Goal: Register for event/course

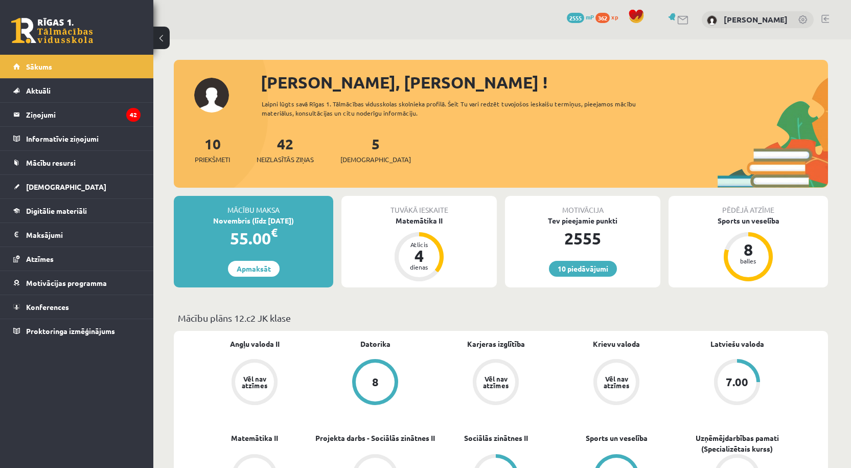
click at [54, 34] on link at bounding box center [52, 31] width 82 height 26
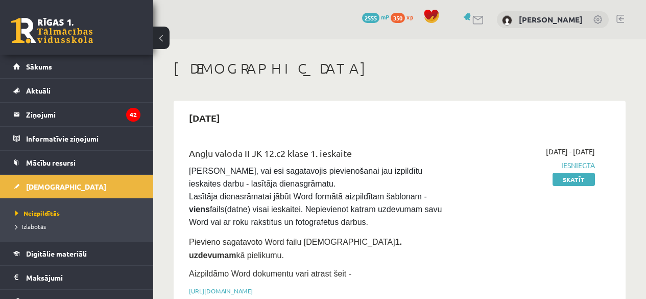
scroll to position [204, 0]
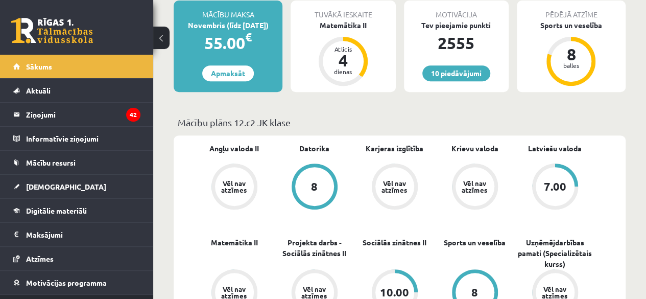
scroll to position [41, 0]
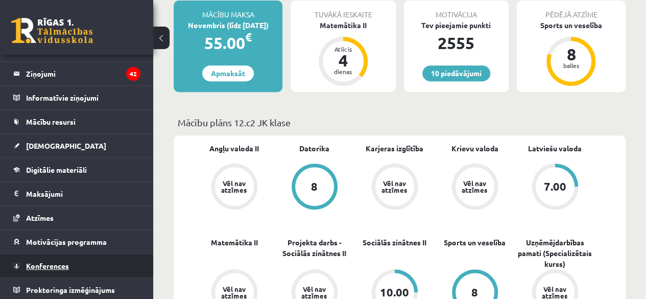
click at [59, 269] on link "Konferences" at bounding box center [76, 266] width 127 height 24
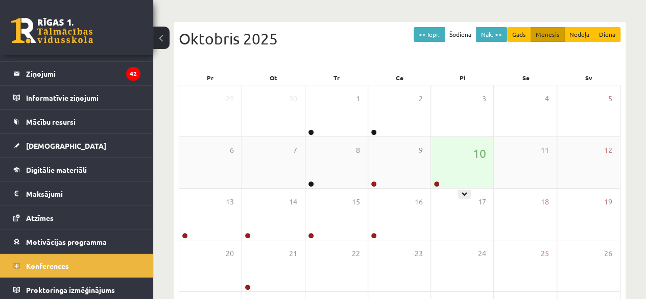
scroll to position [86, 0]
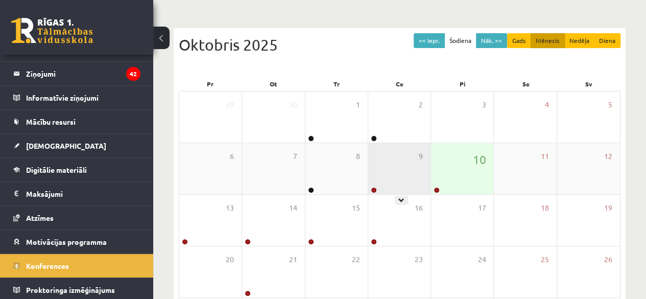
click at [385, 163] on div "9" at bounding box center [399, 168] width 62 height 51
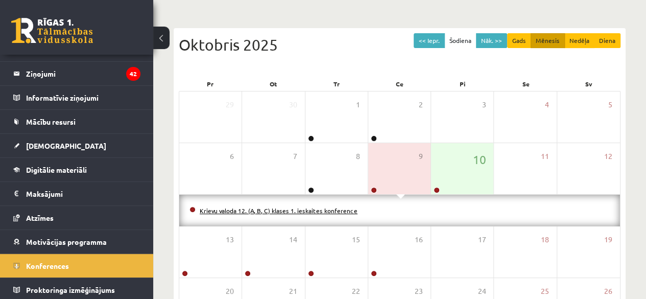
click at [331, 211] on link "Krievu valoda 12. (A, B, C) klases 1. ieskaites konference" at bounding box center [279, 210] width 158 height 8
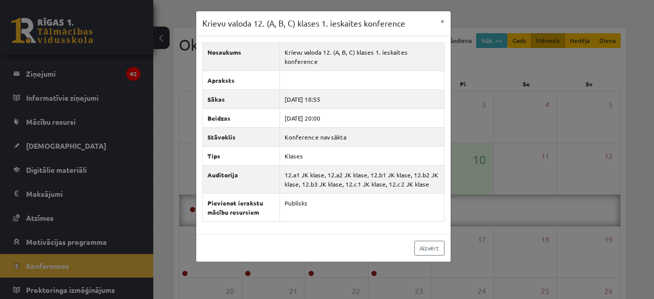
click at [550, 194] on div "Krievu valoda 12. (A, B, C) klases 1. ieskaites konference × Nosaukums Krievu v…" at bounding box center [327, 149] width 654 height 299
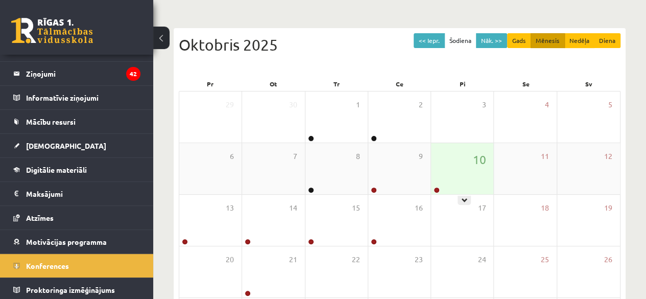
click at [489, 167] on div "10" at bounding box center [462, 168] width 62 height 51
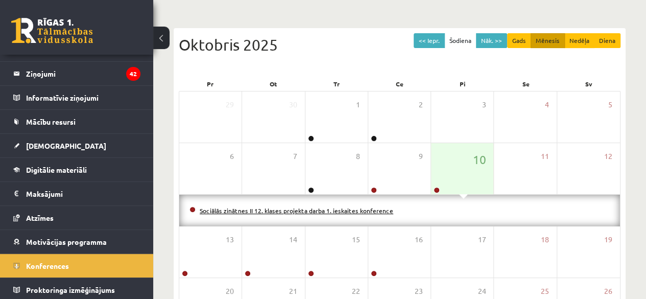
click at [360, 211] on link "Sociālās zinātnes II 12. klases projekta darba 1. ieskaites konference" at bounding box center [297, 210] width 194 height 8
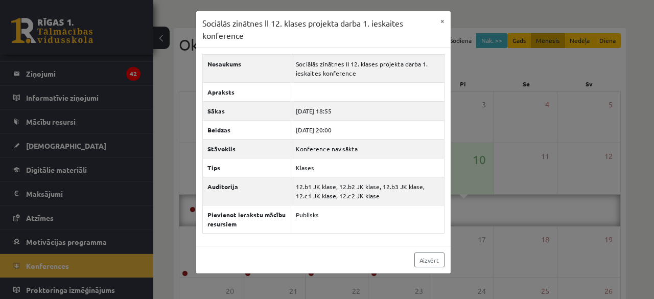
drag, startPoint x: 570, startPoint y: 103, endPoint x: 578, endPoint y: 98, distance: 10.3
click at [578, 98] on div "Sociālās zinātnes II 12. klases projekta darba 1. ieskaites konference × Nosauk…" at bounding box center [327, 149] width 654 height 299
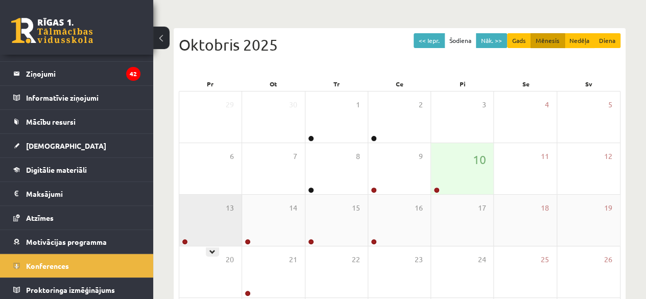
click at [220, 224] on div "13" at bounding box center [210, 220] width 62 height 51
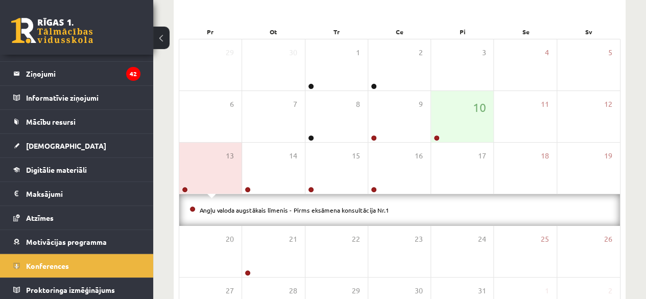
scroll to position [188, 0]
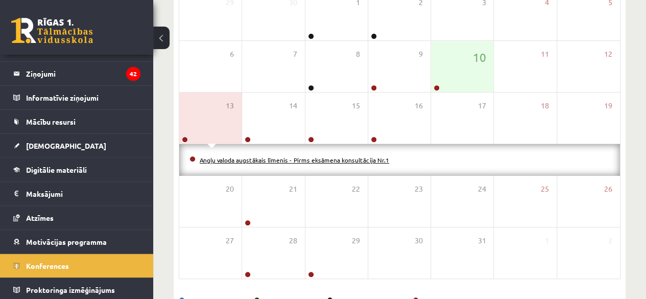
click at [298, 162] on link "Angļu valoda augstākais līmenis - Pirms eksāmena konsultācija Nr.1" at bounding box center [295, 160] width 190 height 8
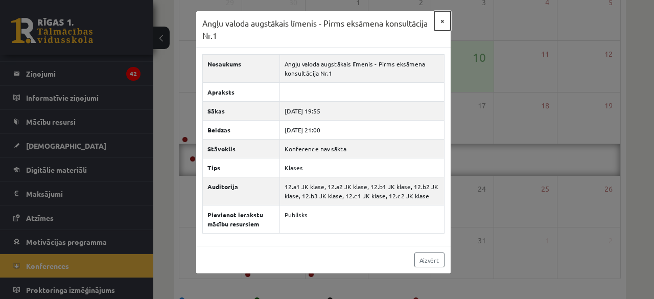
click at [443, 19] on button "×" at bounding box center [442, 20] width 16 height 19
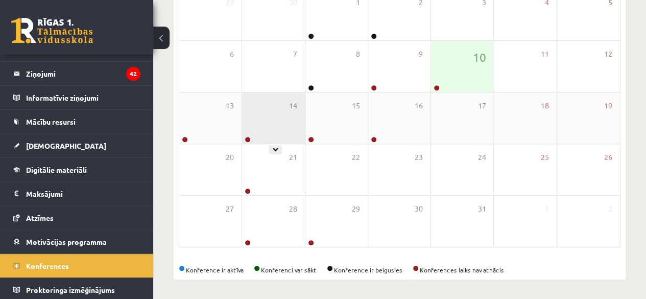
click at [288, 111] on div "14" at bounding box center [273, 117] width 62 height 51
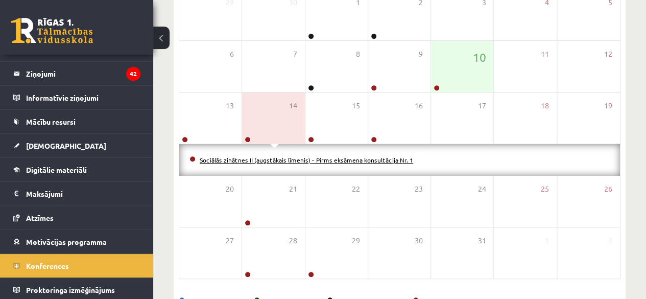
click at [374, 159] on link "Sociālās zinātnes II (augstākais līmenis) - Pirms eksāmena konsultācija Nr. 1" at bounding box center [307, 160] width 214 height 8
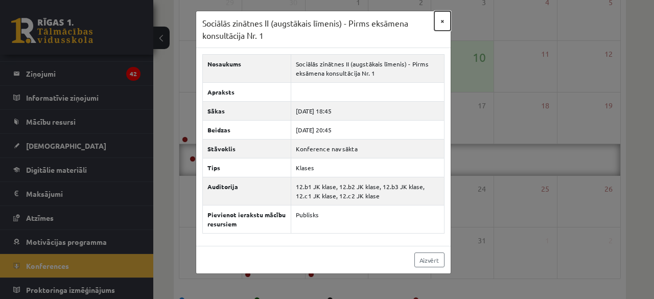
click at [447, 20] on button "×" at bounding box center [442, 20] width 16 height 19
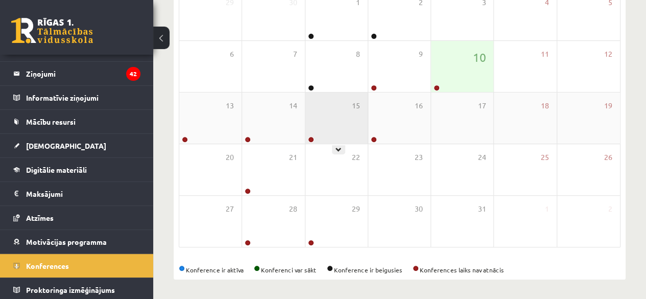
click at [348, 99] on div "15" at bounding box center [337, 117] width 62 height 51
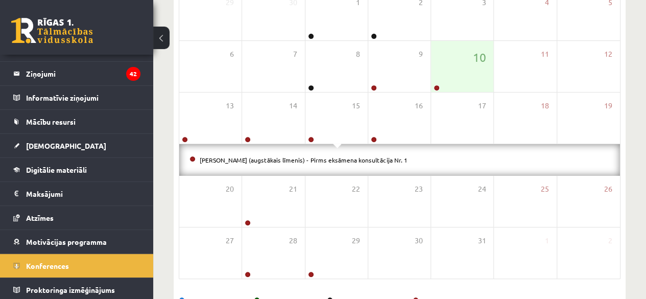
click at [266, 162] on li "Matemātika II (augstākais līmenis) - Pirms eksāmena konsultācija Nr. 1" at bounding box center [400, 159] width 421 height 11
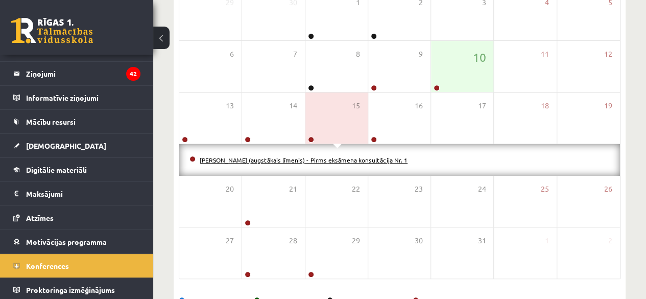
click at [270, 156] on link "Matemātika II (augstākais līmenis) - Pirms eksāmena konsultācija Nr. 1" at bounding box center [304, 160] width 208 height 8
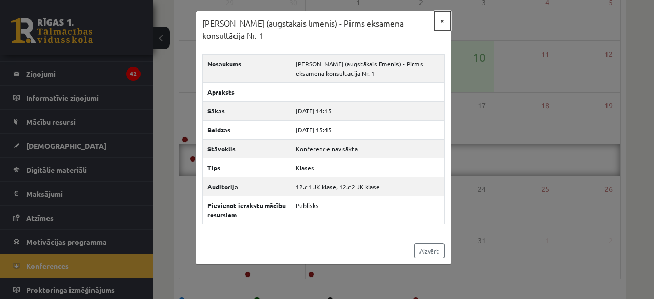
click at [444, 22] on button "×" at bounding box center [442, 20] width 16 height 19
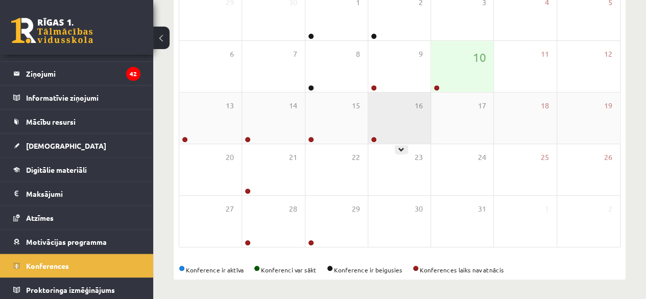
click at [386, 123] on div "16" at bounding box center [399, 117] width 62 height 51
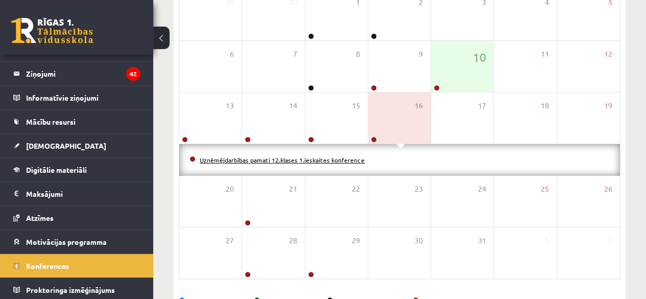
click at [294, 158] on link "Uzņēmējdarbības pamati 12.klases 1.ieskaites konference" at bounding box center [282, 160] width 165 height 8
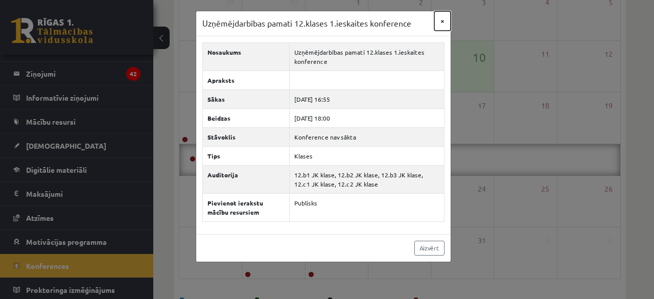
click at [443, 17] on button "×" at bounding box center [442, 20] width 16 height 19
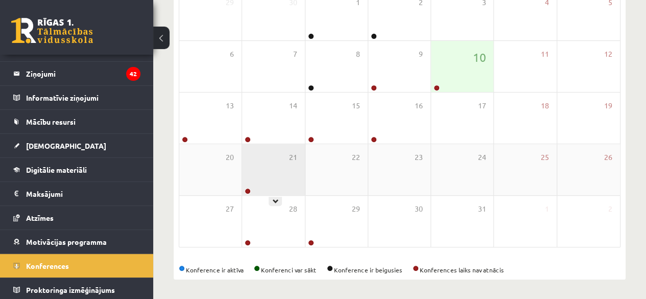
click at [287, 152] on div "21" at bounding box center [273, 169] width 62 height 51
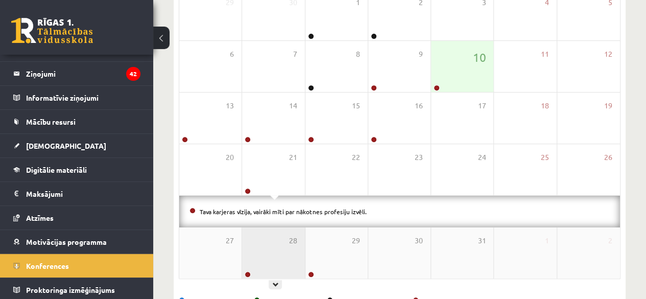
click at [263, 240] on div "28" at bounding box center [273, 252] width 62 height 51
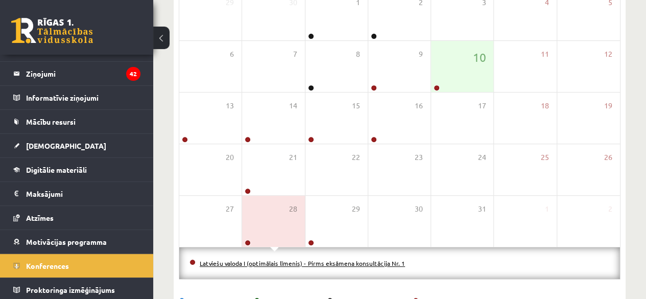
click at [262, 260] on link "Latviešu valoda I (optimālais līmenis) - Pirms eksāmena konsultācija Nr. 1" at bounding box center [302, 263] width 205 height 8
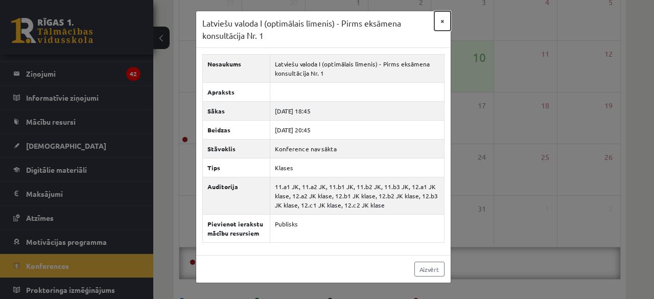
click at [446, 26] on button "×" at bounding box center [442, 20] width 16 height 19
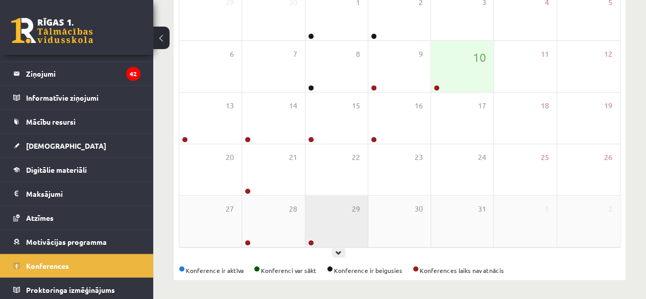
click at [322, 221] on div "29" at bounding box center [337, 221] width 62 height 51
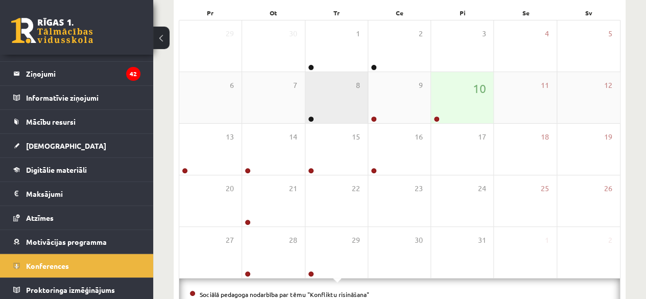
scroll to position [137, 0]
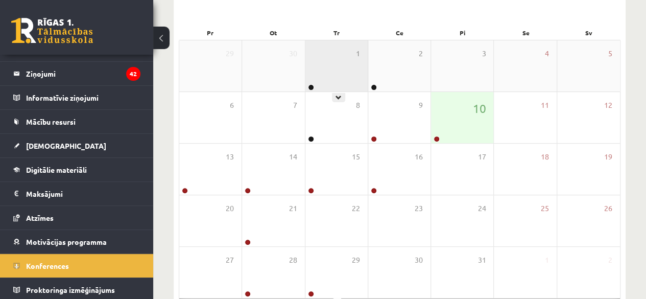
click at [331, 57] on div "1" at bounding box center [337, 65] width 62 height 51
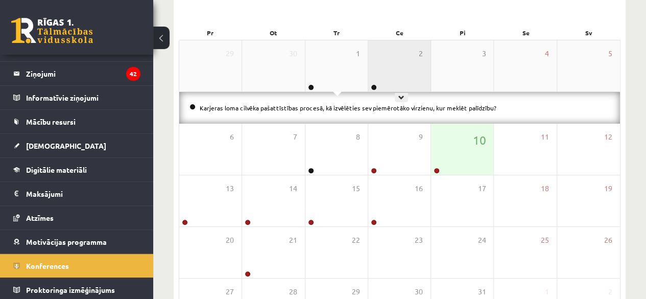
click at [378, 65] on div "2" at bounding box center [399, 65] width 62 height 51
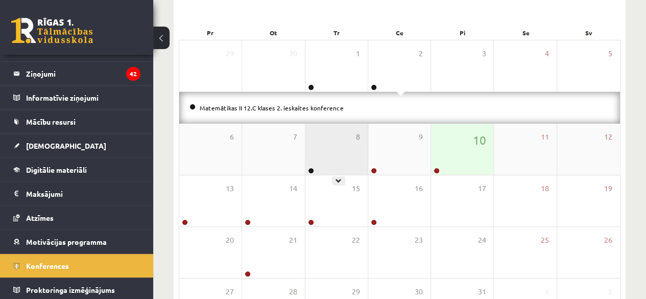
click at [341, 141] on div "8" at bounding box center [337, 149] width 62 height 51
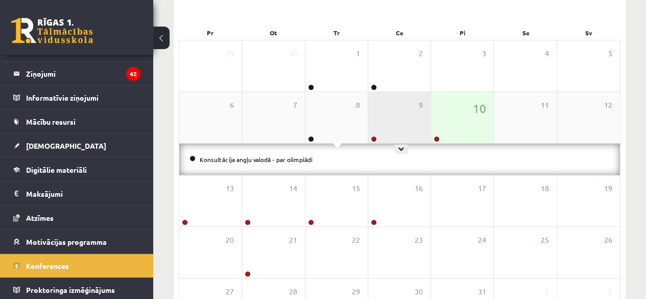
click at [406, 123] on div "9" at bounding box center [399, 117] width 62 height 51
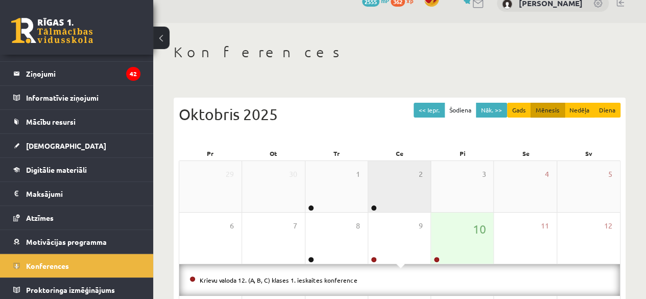
scroll to position [0, 0]
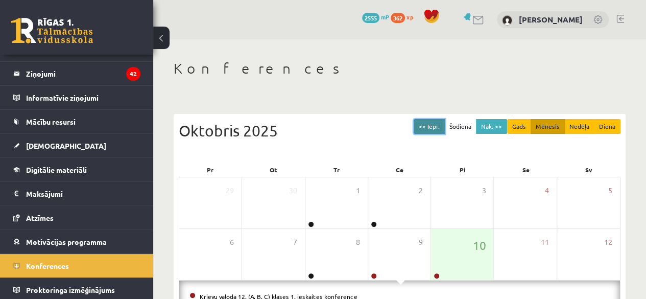
click at [439, 125] on button "<< Iepr." at bounding box center [429, 126] width 31 height 15
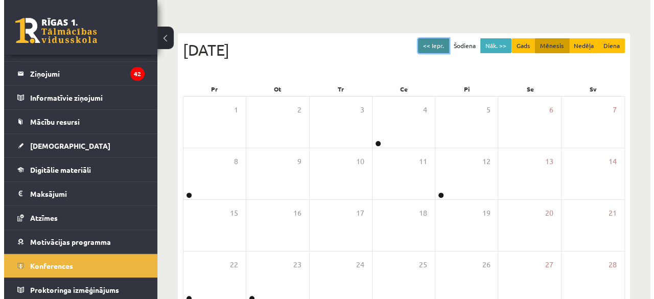
scroll to position [188, 0]
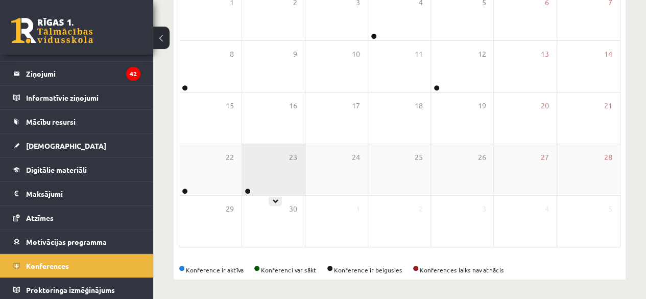
click at [266, 164] on div "23" at bounding box center [273, 169] width 62 height 51
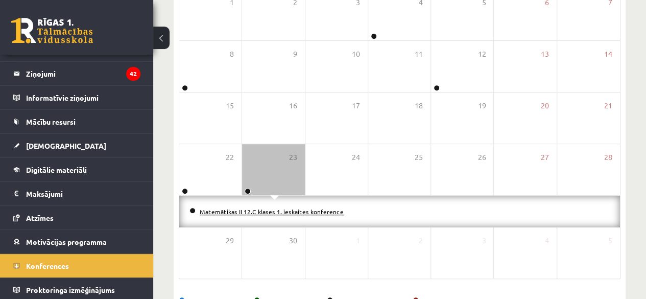
click at [247, 208] on link "Matemātikas II 12.C klases 1. ieskaites konference" at bounding box center [272, 211] width 144 height 8
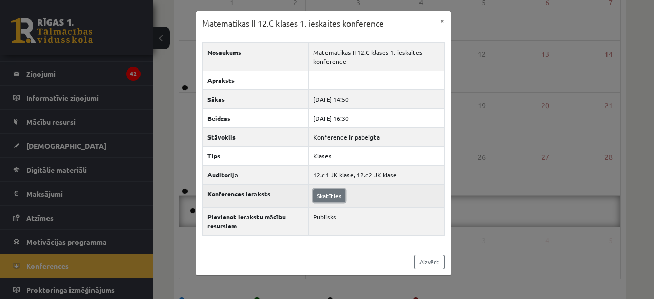
click at [335, 193] on link "Skatīties" at bounding box center [329, 195] width 32 height 13
